Goal: Find specific page/section: Find specific page/section

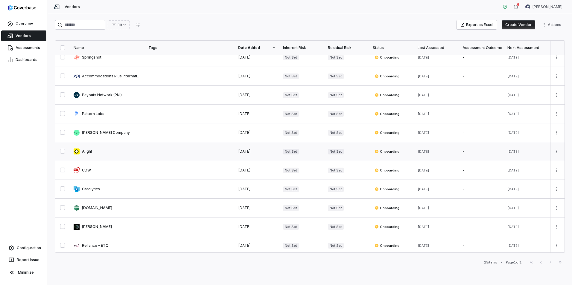
scroll to position [186, 0]
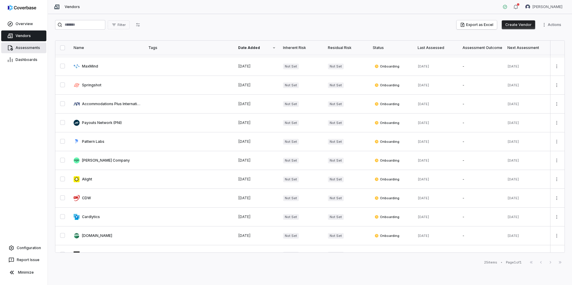
click at [25, 50] on link "Assessments" at bounding box center [23, 47] width 45 height 11
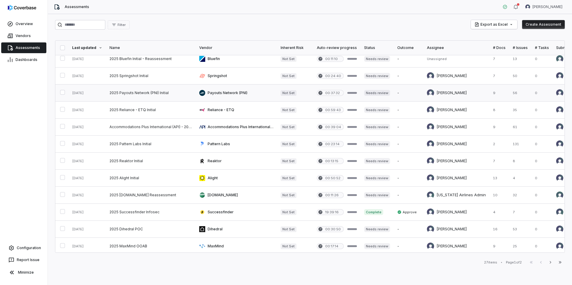
scroll to position [60, 0]
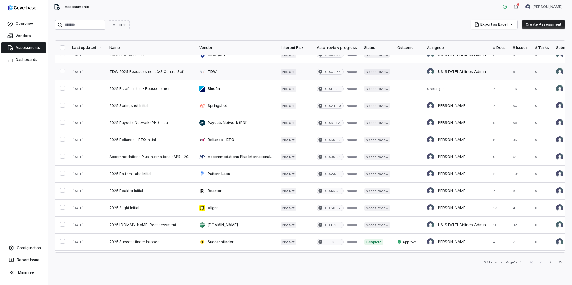
click at [146, 71] on link at bounding box center [151, 71] width 90 height 17
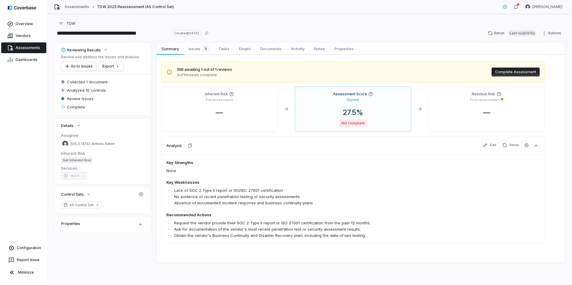
click at [22, 46] on span "Assessments" at bounding box center [28, 47] width 25 height 5
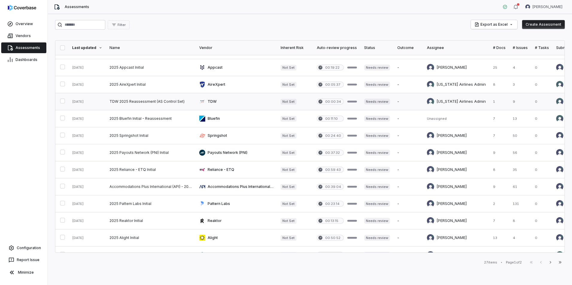
scroll to position [60, 0]
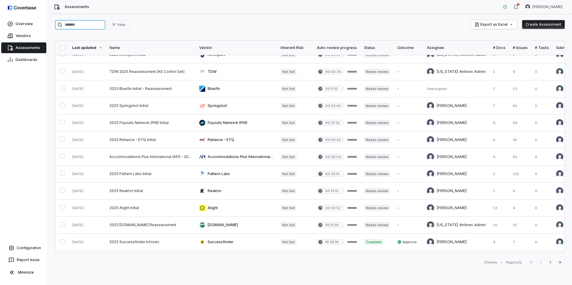
click at [101, 27] on input "search" at bounding box center [80, 25] width 50 height 10
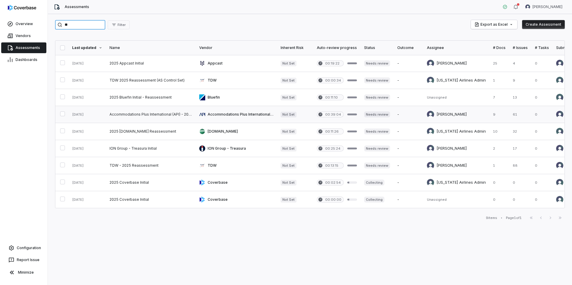
type input "**"
click at [148, 112] on link at bounding box center [151, 114] width 90 height 17
click at [160, 133] on link at bounding box center [151, 131] width 90 height 17
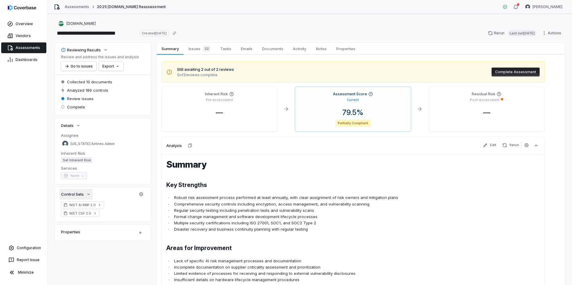
click at [83, 196] on span "Control Sets" at bounding box center [72, 194] width 23 height 5
click at [20, 24] on span "Overview" at bounding box center [24, 24] width 17 height 5
